Goal: Task Accomplishment & Management: Manage account settings

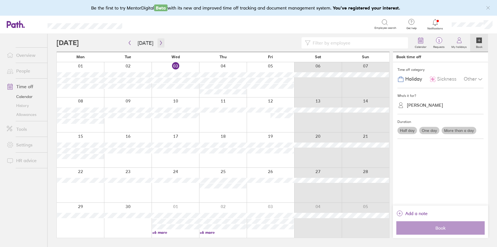
click at [159, 42] on icon "button" at bounding box center [161, 43] width 4 height 4
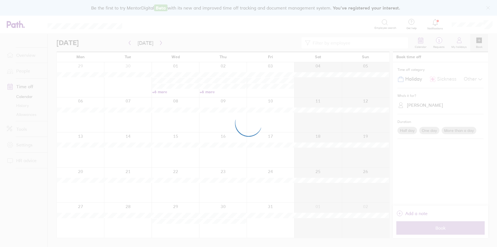
click at [159, 42] on div at bounding box center [248, 123] width 497 height 247
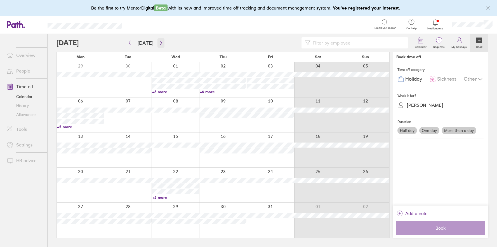
click at [159, 42] on icon "button" at bounding box center [161, 43] width 4 height 4
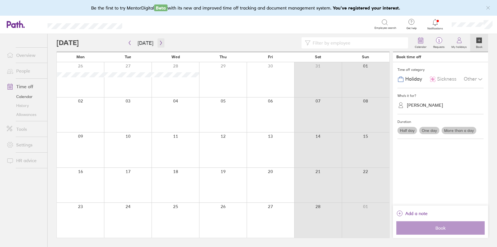
click at [159, 42] on icon "button" at bounding box center [161, 43] width 4 height 4
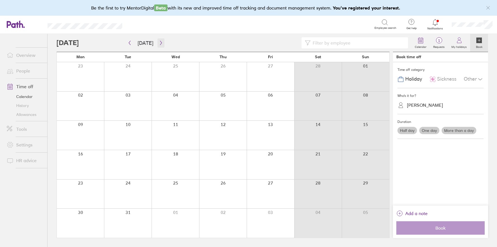
click at [159, 42] on icon "button" at bounding box center [161, 43] width 4 height 4
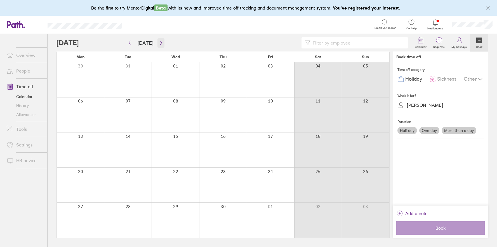
click at [159, 42] on icon "button" at bounding box center [161, 43] width 4 height 4
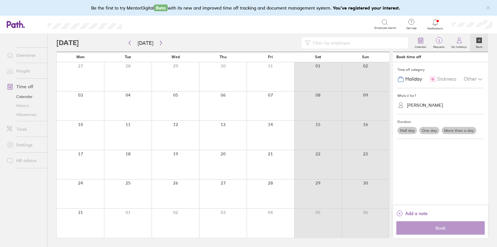
click at [81, 158] on div at bounding box center [80, 164] width 47 height 29
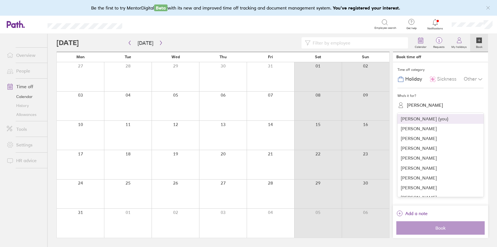
click at [423, 105] on div "Selva Kumar" at bounding box center [425, 104] width 36 height 5
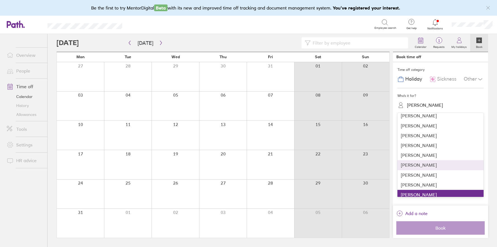
click at [419, 168] on div "Luke Kennedy" at bounding box center [440, 165] width 86 height 10
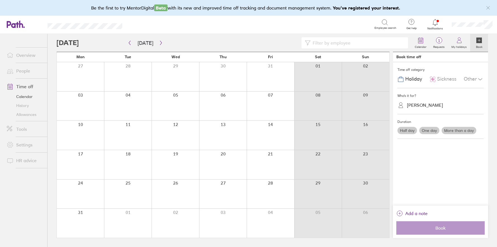
click at [460, 131] on label "More than a day" at bounding box center [459, 130] width 35 height 7
click at [0, 0] on input "More than a day" at bounding box center [0, 0] width 0 height 0
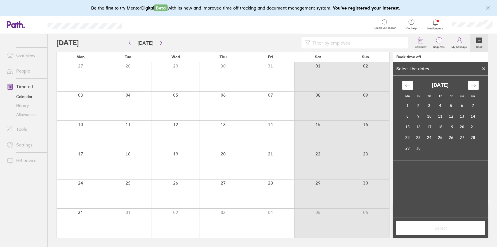
click at [476, 85] on div "Move forward to switch to the next month." at bounding box center [473, 85] width 11 height 9
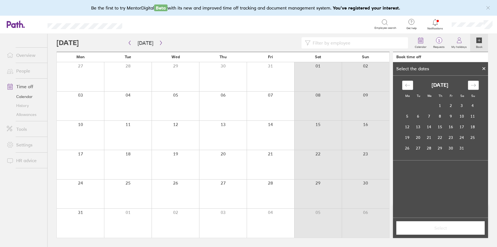
click at [476, 85] on div "Move forward to switch to the next month." at bounding box center [473, 85] width 11 height 9
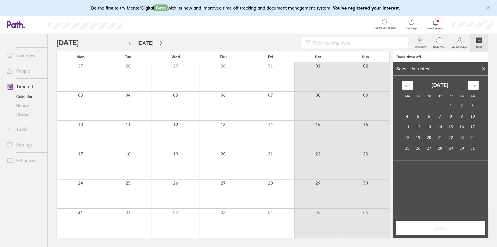
click at [476, 85] on div "Move forward to switch to the next month." at bounding box center [473, 85] width 11 height 9
click at [407, 135] on td "17" at bounding box center [407, 137] width 11 height 11
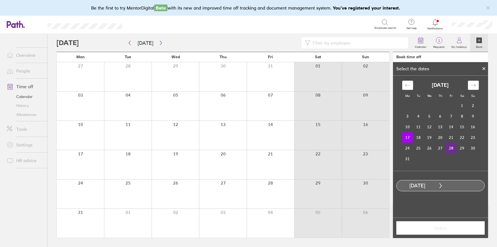
click at [453, 148] on td "28" at bounding box center [451, 148] width 11 height 11
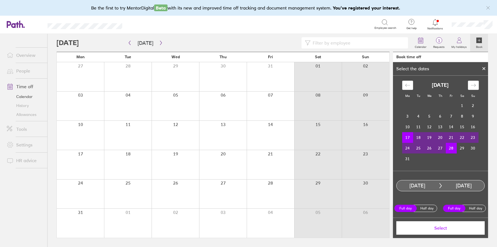
click at [443, 228] on span "Select" at bounding box center [440, 227] width 81 height 5
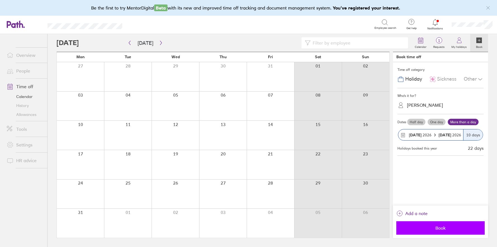
click at [445, 226] on span "Book" at bounding box center [440, 227] width 81 height 5
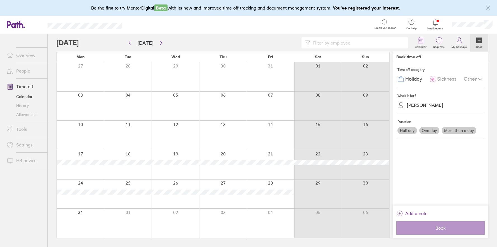
click at [422, 105] on div "Luke Kennedy" at bounding box center [425, 104] width 36 height 5
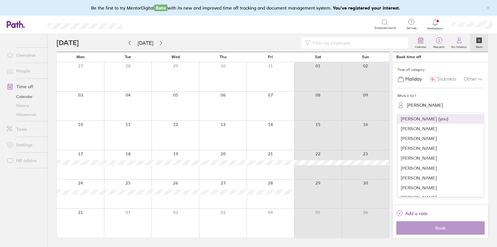
click at [425, 121] on div "Laura Stanton (you)" at bounding box center [440, 119] width 86 height 10
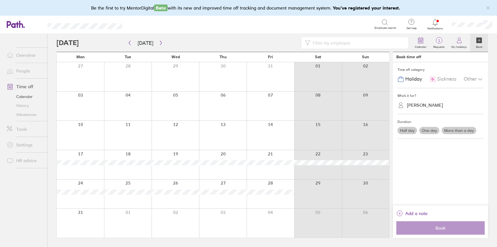
click at [464, 131] on label "More than a day" at bounding box center [459, 130] width 35 height 7
click at [0, 0] on input "More than a day" at bounding box center [0, 0] width 0 height 0
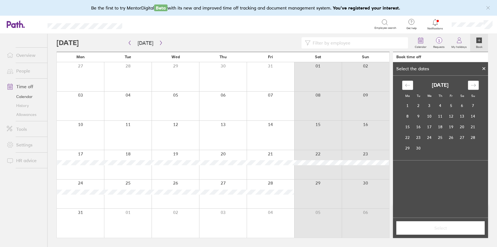
click at [474, 88] on div "Move forward to switch to the next month." at bounding box center [473, 85] width 11 height 9
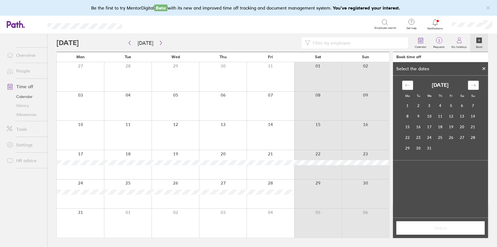
click at [474, 88] on div "Move forward to switch to the next month." at bounding box center [473, 85] width 11 height 9
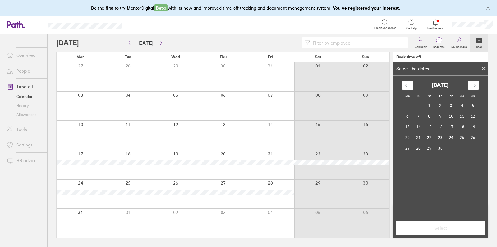
click at [474, 88] on div "Move forward to switch to the next month." at bounding box center [473, 85] width 11 height 9
drag, startPoint x: 474, startPoint y: 88, endPoint x: 444, endPoint y: 114, distance: 40.0
click at [473, 88] on div "Move forward to switch to the next month." at bounding box center [473, 85] width 11 height 9
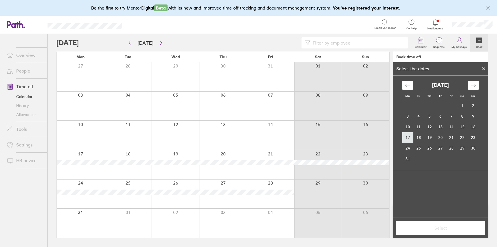
click at [408, 135] on td "17" at bounding box center [407, 137] width 11 height 11
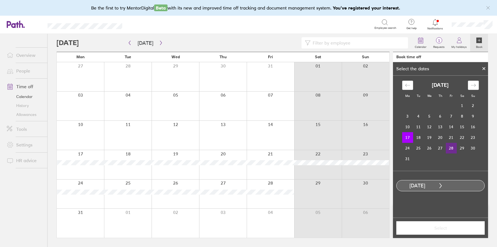
click at [449, 146] on td "28" at bounding box center [451, 148] width 11 height 11
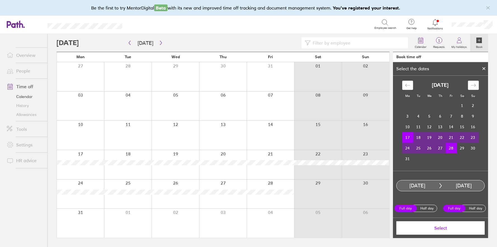
drag, startPoint x: 447, startPoint y: 226, endPoint x: 450, endPoint y: 223, distance: 4.2
click at [447, 226] on span "Select" at bounding box center [440, 227] width 81 height 5
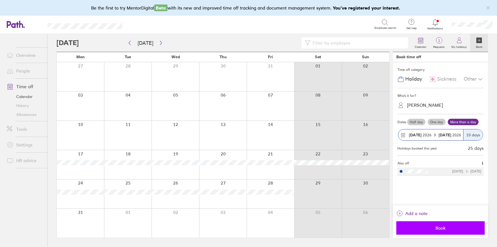
click at [444, 228] on span "Book" at bounding box center [440, 227] width 81 height 5
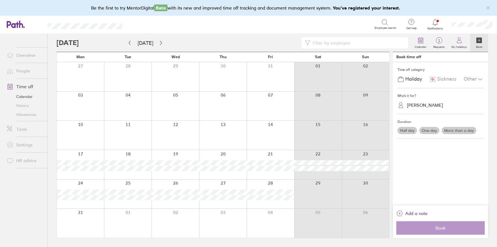
click at [30, 116] on link "Allowances" at bounding box center [24, 114] width 45 height 9
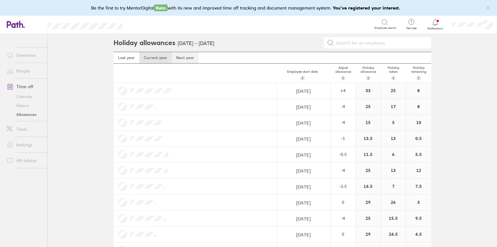
click at [180, 56] on link "Next year" at bounding box center [185, 57] width 27 height 11
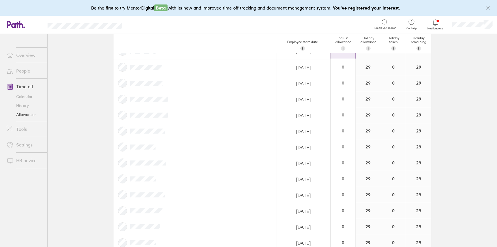
scroll to position [66, 0]
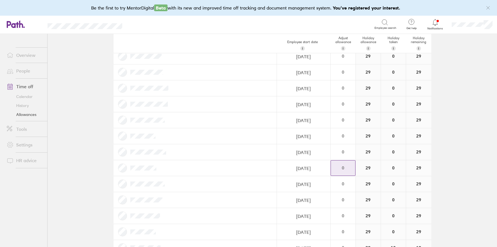
click at [347, 166] on div "0" at bounding box center [343, 167] width 24 height 5
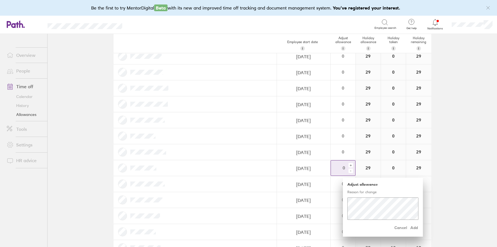
click at [351, 171] on div "-" at bounding box center [350, 170] width 4 height 4
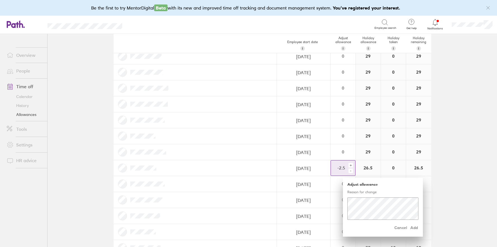
click at [351, 171] on div "-" at bounding box center [350, 170] width 4 height 4
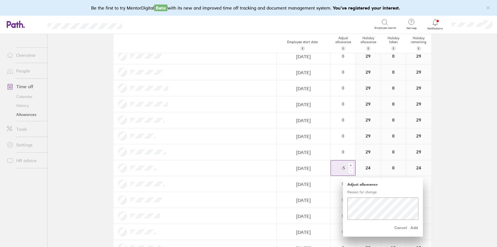
click at [351, 171] on div "-" at bounding box center [350, 170] width 4 height 4
click at [413, 226] on span "Add" at bounding box center [413, 227] width 9 height 9
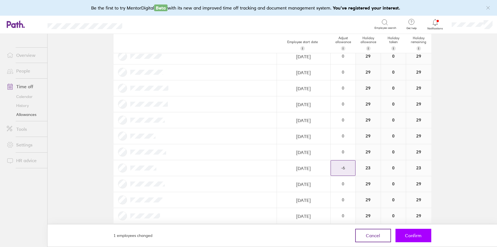
click at [413, 234] on span "Confirm" at bounding box center [413, 235] width 17 height 5
click at [421, 236] on button "Confirm" at bounding box center [413, 234] width 36 height 13
click at [412, 234] on span "Confirm" at bounding box center [413, 235] width 17 height 5
click at [420, 234] on span "Confirm" at bounding box center [413, 235] width 17 height 5
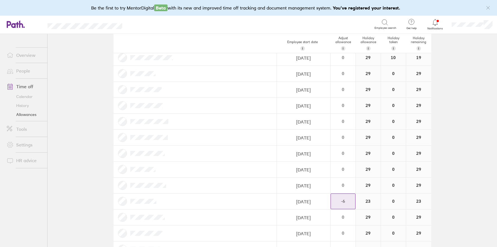
scroll to position [0, 0]
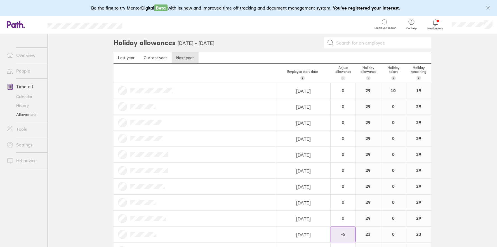
click at [24, 96] on link "Calendar" at bounding box center [24, 96] width 45 height 9
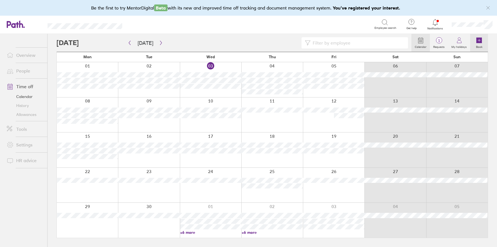
click at [479, 40] on icon at bounding box center [479, 40] width 3 height 0
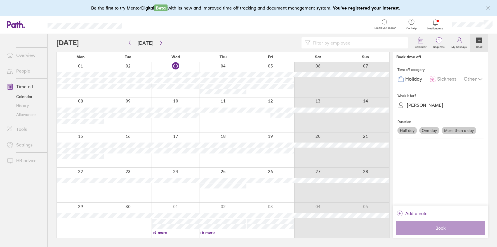
click at [471, 79] on div "Other" at bounding box center [474, 79] width 20 height 11
click at [430, 113] on span "Unpaid leave" at bounding box center [421, 114] width 30 height 6
click at [422, 105] on div "Laura Stanton" at bounding box center [425, 104] width 36 height 5
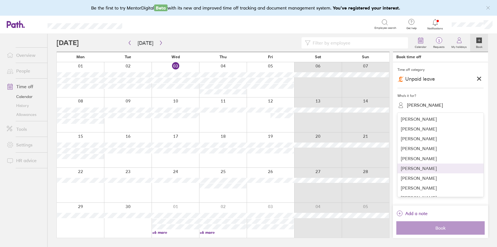
scroll to position [63, 0]
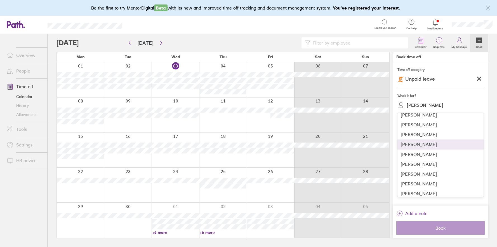
click at [420, 145] on div "Harry Shute" at bounding box center [440, 144] width 86 height 10
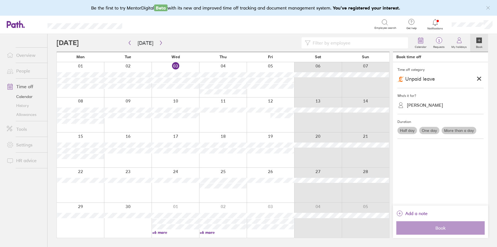
click at [456, 130] on label "More than a day" at bounding box center [459, 130] width 35 height 7
click at [0, 0] on input "More than a day" at bounding box center [0, 0] width 0 height 0
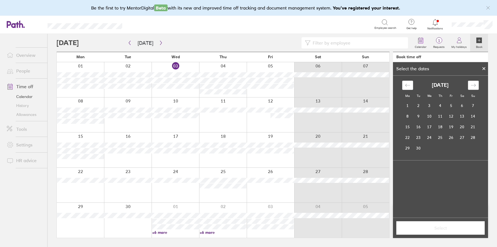
click at [476, 85] on div "Move forward to switch to the next month." at bounding box center [473, 85] width 11 height 9
click at [476, 85] on icon "Move forward to switch to the next month." at bounding box center [473, 85] width 5 height 5
drag, startPoint x: 441, startPoint y: 105, endPoint x: 444, endPoint y: 104, distance: 3.5
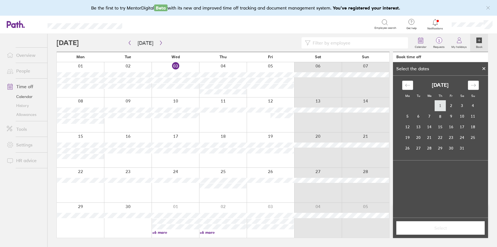
click at [441, 105] on td "1" at bounding box center [440, 105] width 11 height 11
click at [476, 86] on icon "Move forward to switch to the next month." at bounding box center [473, 85] width 5 height 5
click at [475, 86] on icon "Move forward to switch to the next month." at bounding box center [473, 85] width 5 height 5
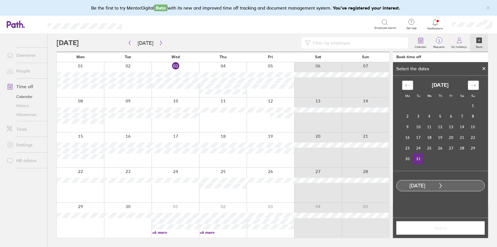
click at [419, 157] on td "31" at bounding box center [418, 158] width 11 height 11
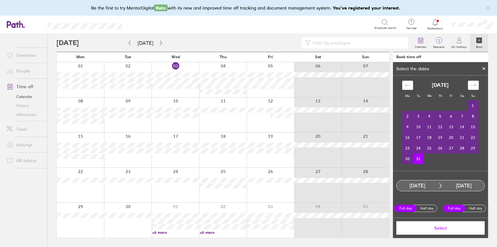
click at [434, 228] on span "Select" at bounding box center [440, 227] width 81 height 5
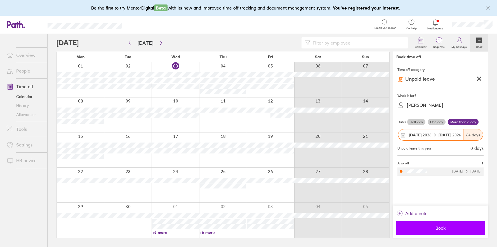
click at [447, 230] on span "Book" at bounding box center [440, 227] width 81 height 5
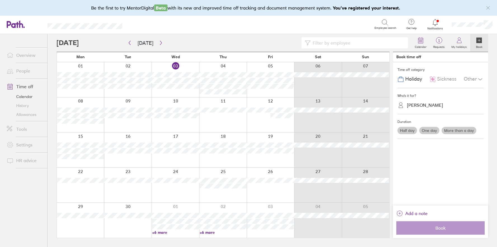
click at [26, 115] on link "Allowances" at bounding box center [24, 114] width 45 height 9
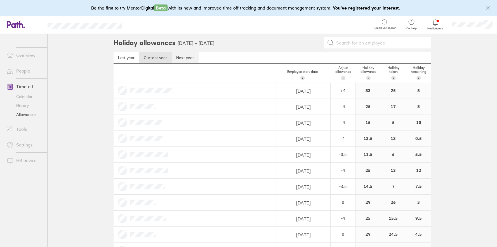
click at [188, 56] on link "Next year" at bounding box center [185, 57] width 27 height 11
click at [337, 109] on div "0" at bounding box center [343, 106] width 24 height 15
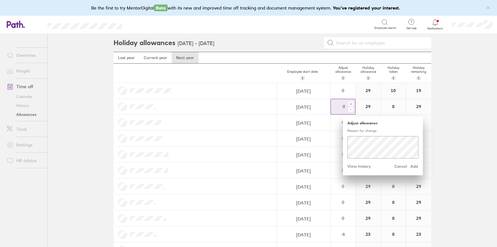
click at [350, 110] on div "-" at bounding box center [350, 109] width 4 height 4
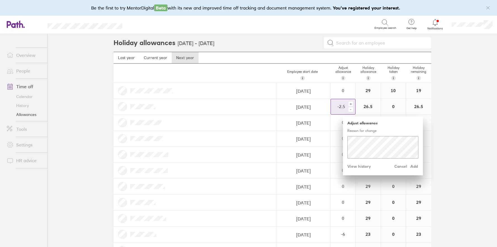
click at [350, 110] on div "-" at bounding box center [350, 109] width 4 height 4
click at [346, 142] on div "Adjust allowance Reason for change Cancel Add View history" at bounding box center [383, 145] width 80 height 59
click at [415, 167] on span "Add" at bounding box center [413, 166] width 9 height 9
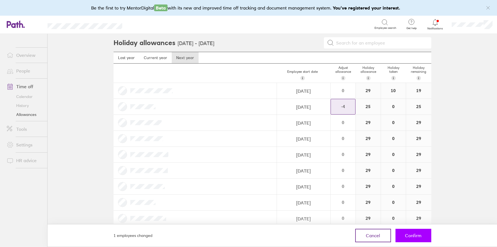
click at [410, 235] on span "Confirm" at bounding box center [413, 235] width 17 height 5
click at [419, 235] on span "Confirm" at bounding box center [413, 235] width 17 height 5
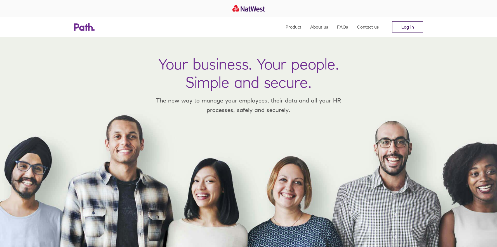
click at [405, 29] on link "Log in" at bounding box center [407, 26] width 31 height 11
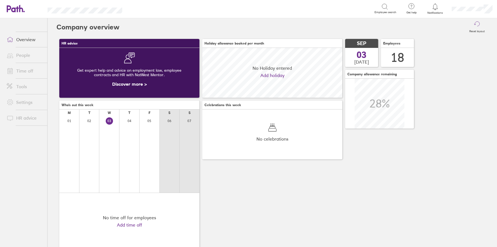
scroll to position [50, 140]
